Goal: Information Seeking & Learning: Learn about a topic

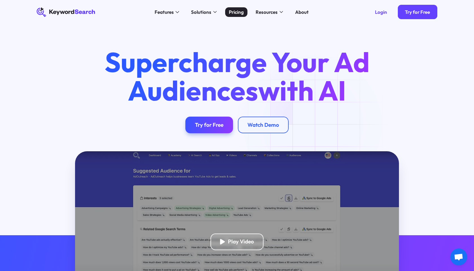
click at [236, 13] on div "Pricing" at bounding box center [236, 11] width 15 height 7
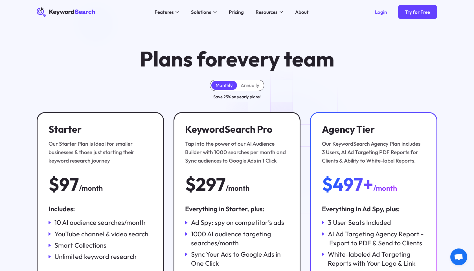
click at [76, 13] on icon at bounding box center [66, 12] width 58 height 9
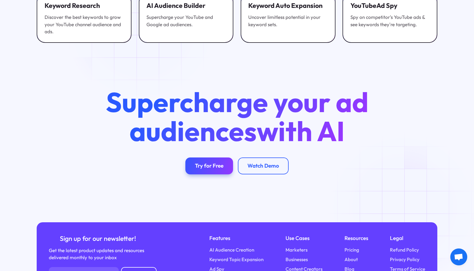
scroll to position [2078, 0]
